Goal: Task Accomplishment & Management: Manage account settings

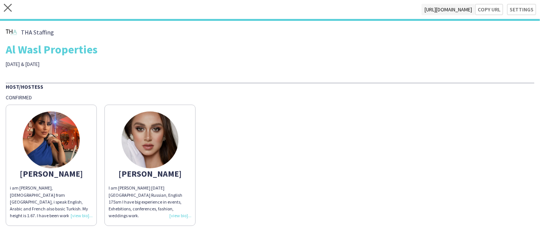
click at [8, 8] on icon at bounding box center [8, 8] width 8 height 8
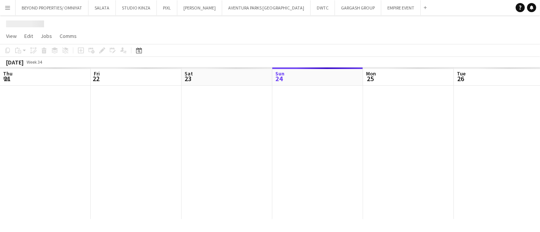
scroll to position [0, 181]
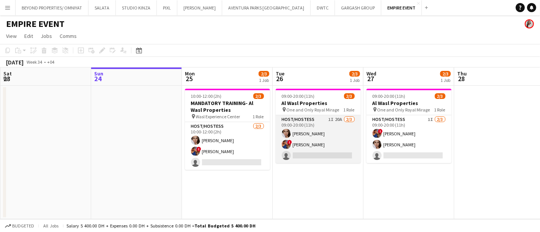
click at [305, 149] on app-card-role "Host/Hostess 1I 20A [DATE] 09:00-20:00 (11h) [PERSON_NAME] ! [PERSON_NAME] sing…" at bounding box center [318, 139] width 85 height 48
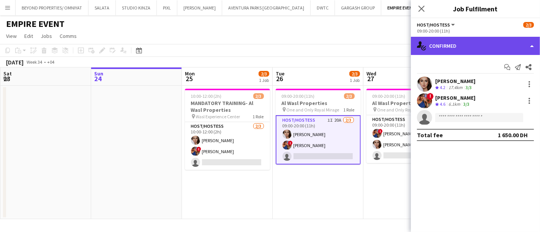
click at [495, 44] on div "single-neutral-actions-check-2 Confirmed" at bounding box center [475, 46] width 129 height 18
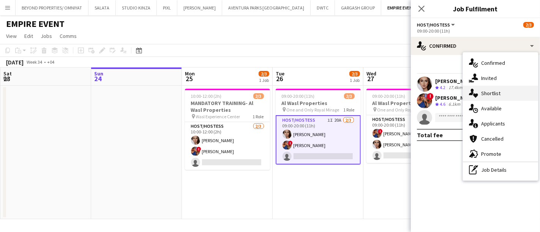
click at [490, 93] on div "single-neutral-actions-heart Shortlist" at bounding box center [500, 93] width 75 height 15
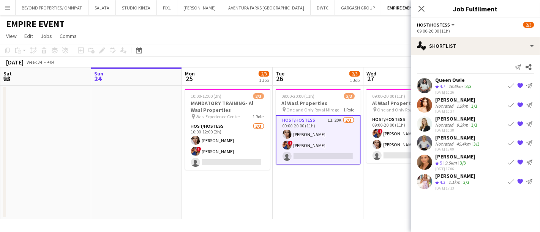
click at [440, 123] on div "Not rated" at bounding box center [445, 125] width 20 height 6
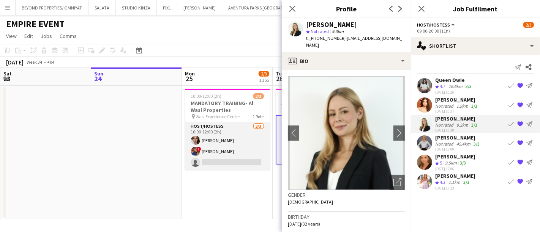
click at [232, 161] on app-card-role "Host/Hostess [DATE] 10:00-12:00 (2h) [PERSON_NAME] ! [PERSON_NAME] single-neutr…" at bounding box center [227, 146] width 85 height 48
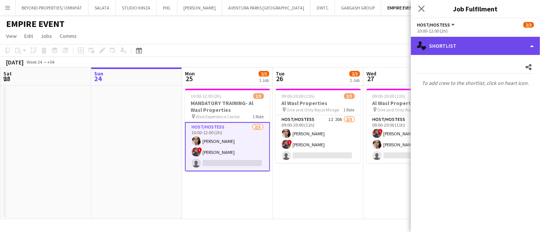
click at [447, 42] on div "single-neutral-actions-heart Shortlist" at bounding box center [475, 46] width 129 height 18
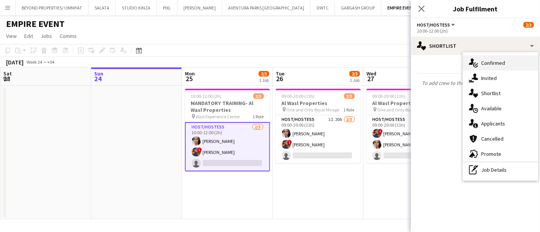
click at [483, 62] on div "single-neutral-actions-check-2 Confirmed" at bounding box center [500, 62] width 75 height 15
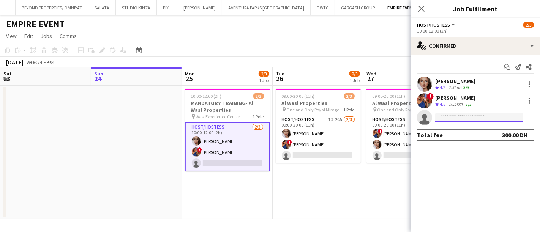
click at [451, 120] on input at bounding box center [479, 117] width 88 height 9
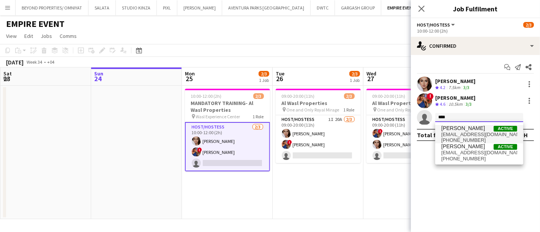
type input "****"
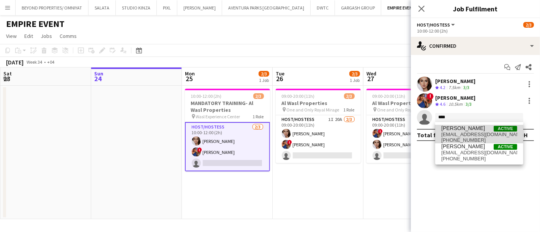
click at [464, 129] on span "[PERSON_NAME]" at bounding box center [463, 128] width 44 height 6
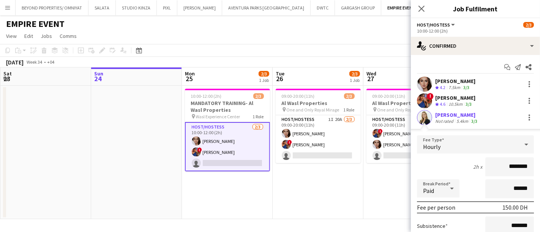
scroll to position [85, 0]
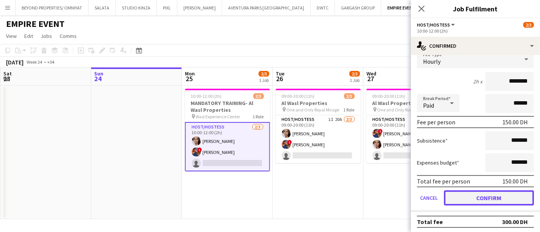
click at [491, 199] on button "Confirm" at bounding box center [489, 198] width 90 height 15
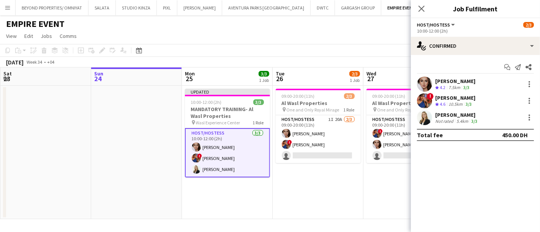
scroll to position [0, 0]
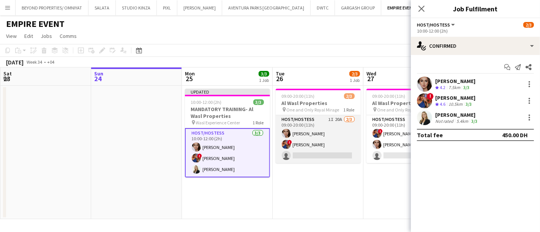
click at [315, 147] on app-card-role "Host/Hostess 1I 20A [DATE] 09:00-20:00 (11h) [PERSON_NAME] ! [PERSON_NAME] sing…" at bounding box center [318, 139] width 85 height 48
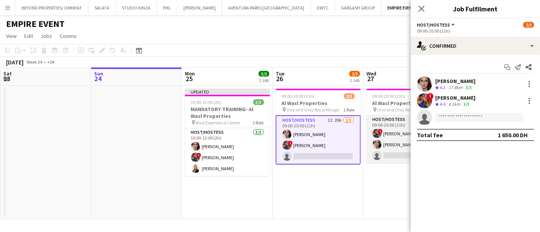
click at [397, 148] on app-card-role "Host/Hostess 1I [DATE] 09:00-20:00 (11h) ! [PERSON_NAME] Sad [PERSON_NAME] sing…" at bounding box center [409, 139] width 85 height 48
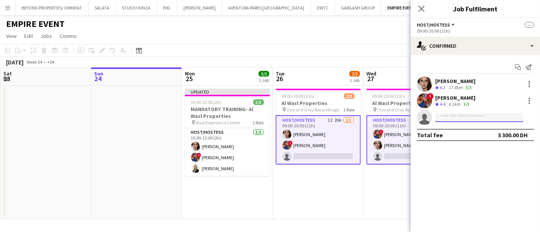
click at [466, 119] on input at bounding box center [479, 117] width 88 height 9
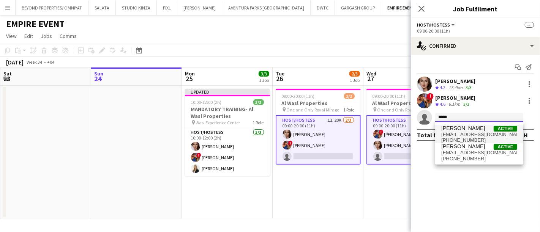
type input "*****"
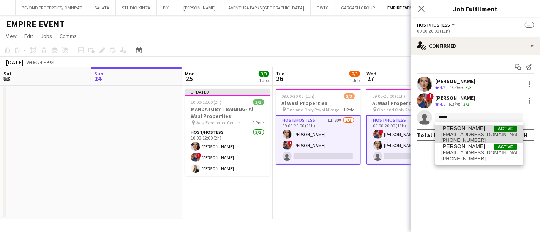
click at [470, 133] on span "[EMAIL_ADDRESS][DOMAIN_NAME]" at bounding box center [479, 135] width 76 height 6
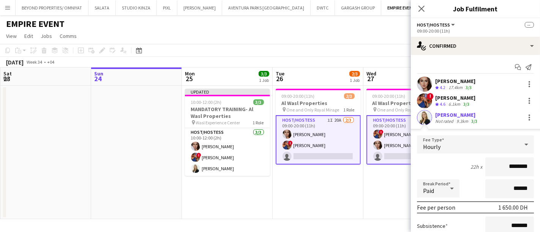
scroll to position [85, 0]
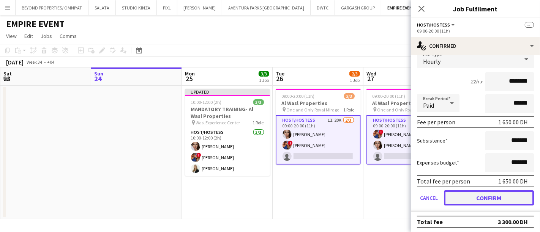
click at [482, 196] on button "Confirm" at bounding box center [489, 198] width 90 height 15
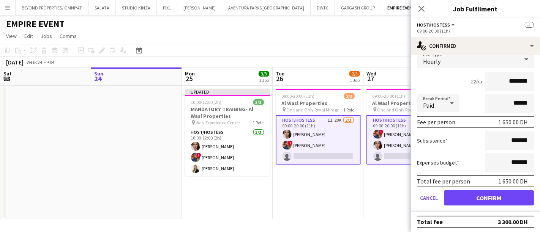
scroll to position [0, 0]
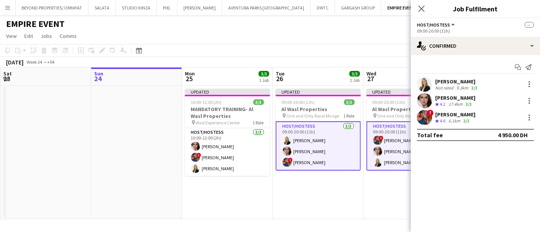
click at [384, 194] on app-date-cell "Updated 09:00-20:00 (11h) 3/3 Al Wasl Properties pin One and Only Royal Mirage …" at bounding box center [409, 153] width 91 height 134
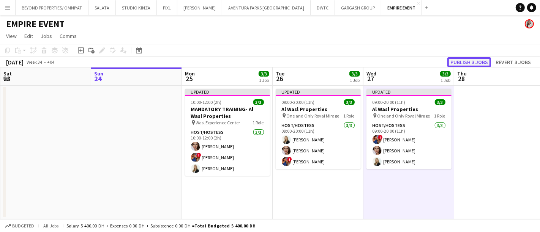
click at [473, 63] on button "Publish 3 jobs" at bounding box center [469, 62] width 44 height 10
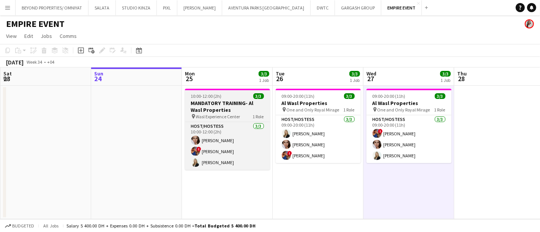
click at [218, 98] on span "10:00-12:00 (2h)" at bounding box center [206, 96] width 31 height 6
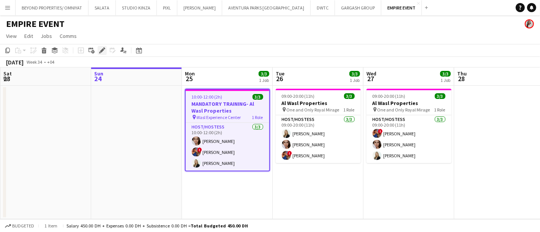
click at [103, 51] on icon "Edit" at bounding box center [102, 50] width 6 height 6
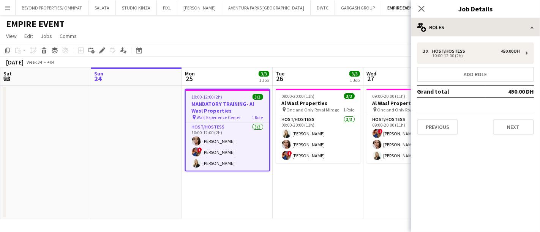
drag, startPoint x: 528, startPoint y: 106, endPoint x: 442, endPoint y: 24, distance: 118.8
click at [442, 24] on div "**********" at bounding box center [475, 125] width 129 height 214
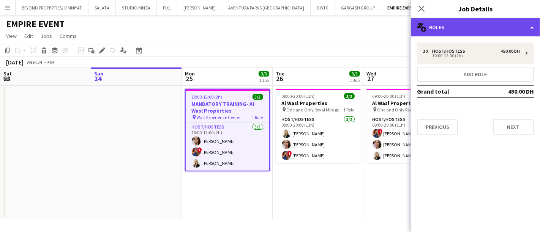
click at [442, 24] on div "multiple-users-add Roles" at bounding box center [475, 27] width 129 height 18
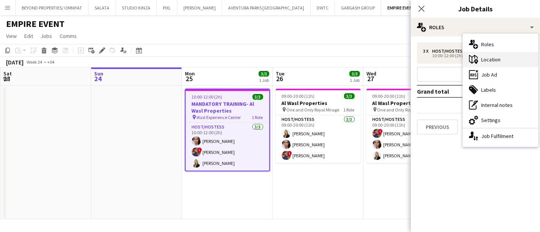
click at [494, 57] on div "maps-pin-1 Location" at bounding box center [500, 59] width 75 height 15
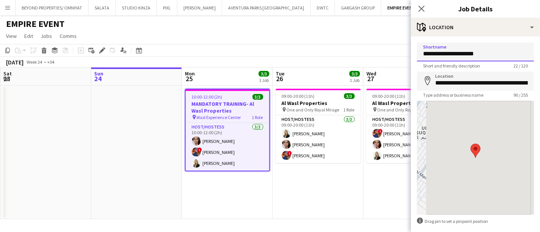
drag, startPoint x: 490, startPoint y: 52, endPoint x: 419, endPoint y: 54, distance: 71.4
click at [419, 54] on input "**********" at bounding box center [475, 52] width 117 height 19
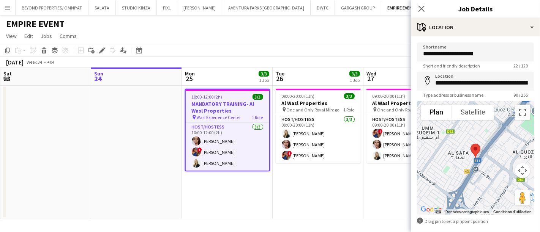
click at [517, 8] on h3 "Job Details" at bounding box center [475, 9] width 129 height 10
